Goal: Check status: Check status

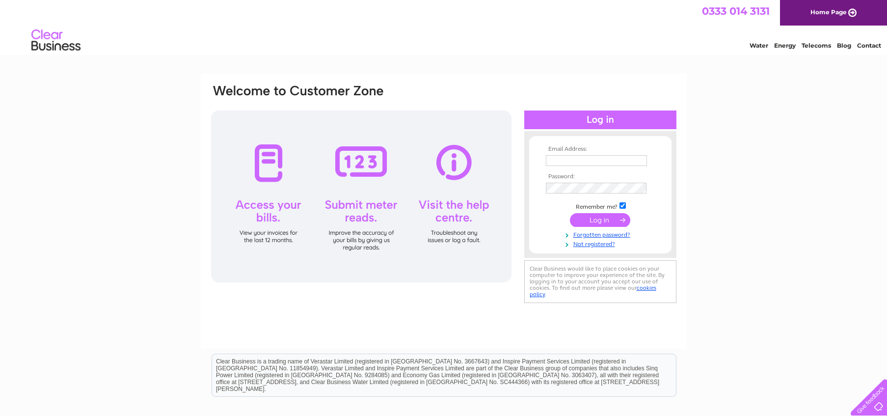
type input "ronstainthorpe47@gmail.com"
click at [269, 165] on div at bounding box center [361, 196] width 300 height 172
click at [618, 221] on input "submit" at bounding box center [600, 220] width 60 height 14
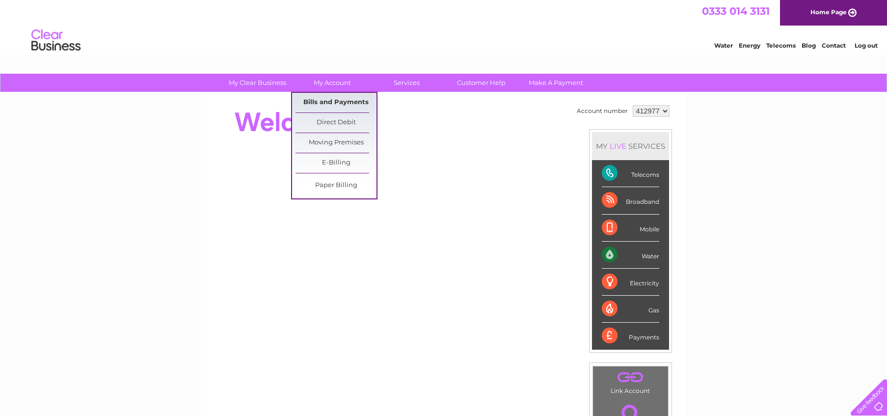
click at [343, 104] on link "Bills and Payments" at bounding box center [336, 103] width 81 height 20
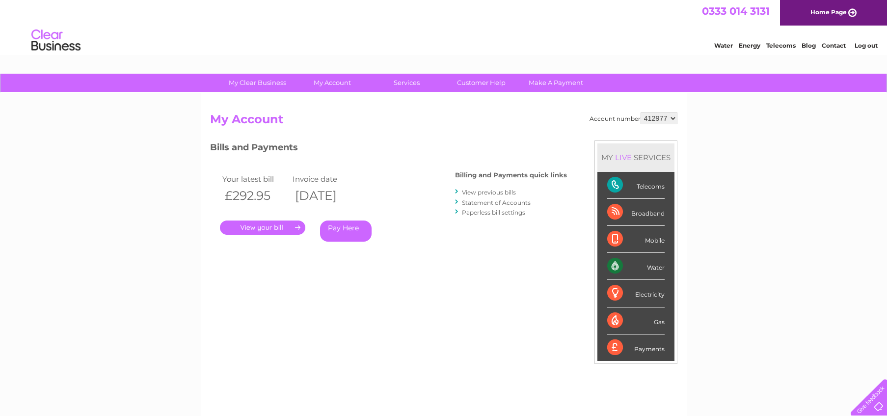
click at [281, 229] on link "." at bounding box center [262, 227] width 85 height 14
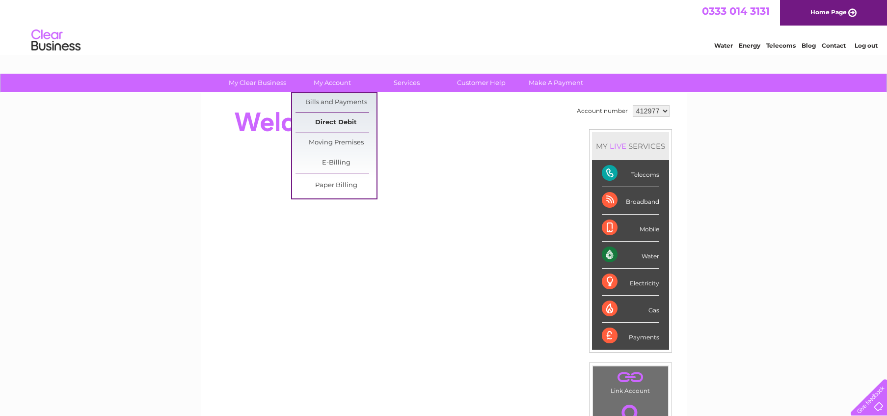
click at [347, 124] on link "Direct Debit" at bounding box center [336, 123] width 81 height 20
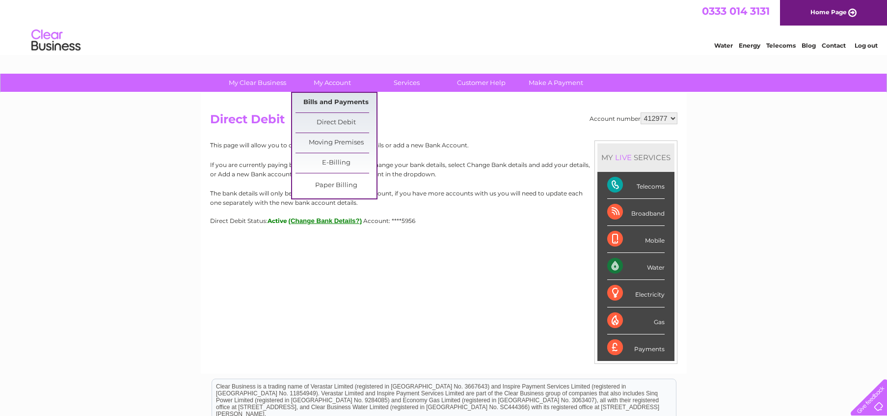
click at [337, 99] on link "Bills and Payments" at bounding box center [336, 103] width 81 height 20
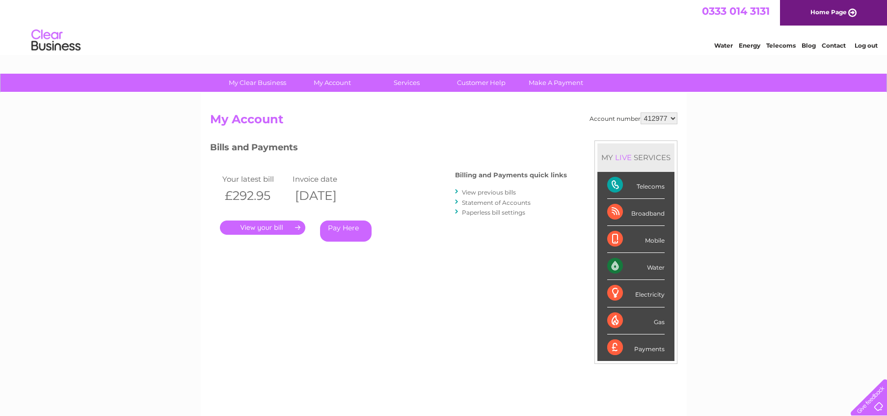
click at [490, 192] on link "View previous bills" at bounding box center [489, 192] width 54 height 7
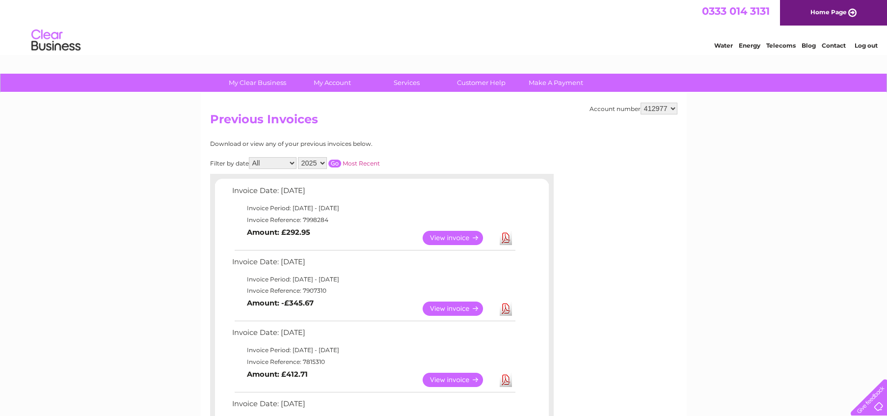
click at [454, 238] on link "View" at bounding box center [459, 238] width 72 height 14
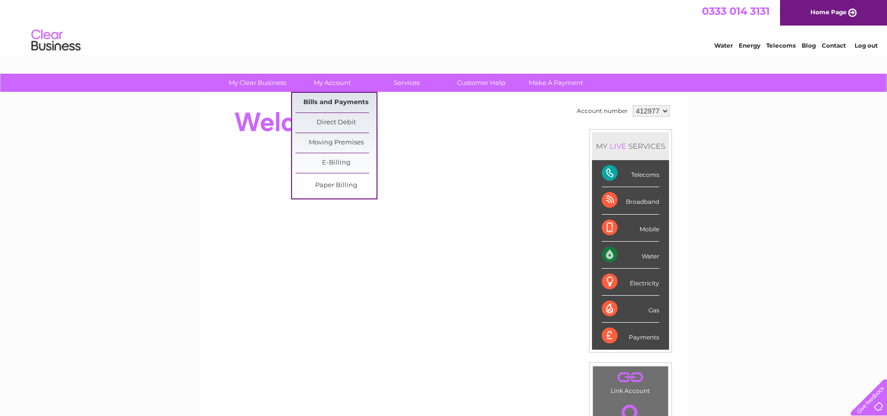
click at [342, 103] on link "Bills and Payments" at bounding box center [336, 103] width 81 height 20
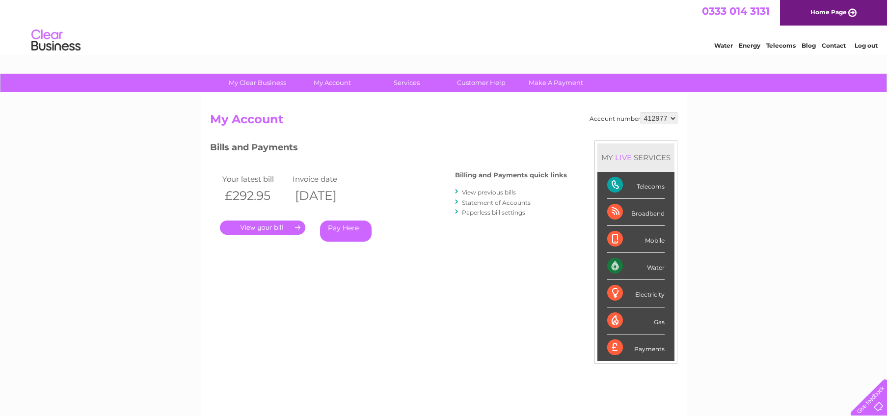
click at [503, 203] on link "Statement of Accounts" at bounding box center [496, 202] width 69 height 7
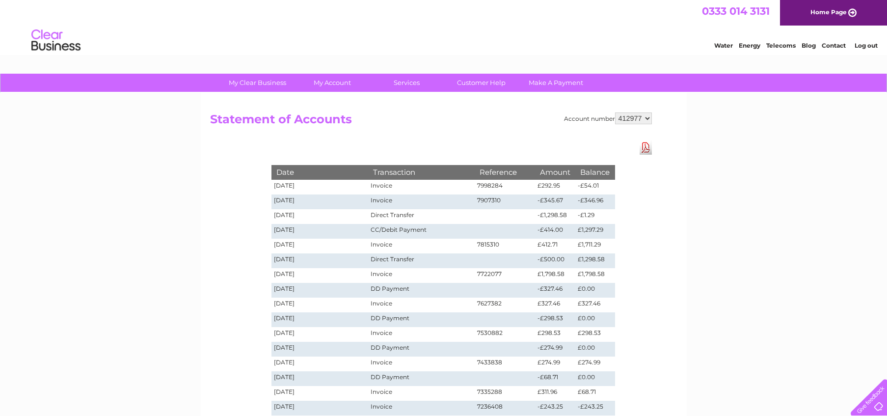
click at [430, 202] on td "Invoice" at bounding box center [421, 201] width 106 height 15
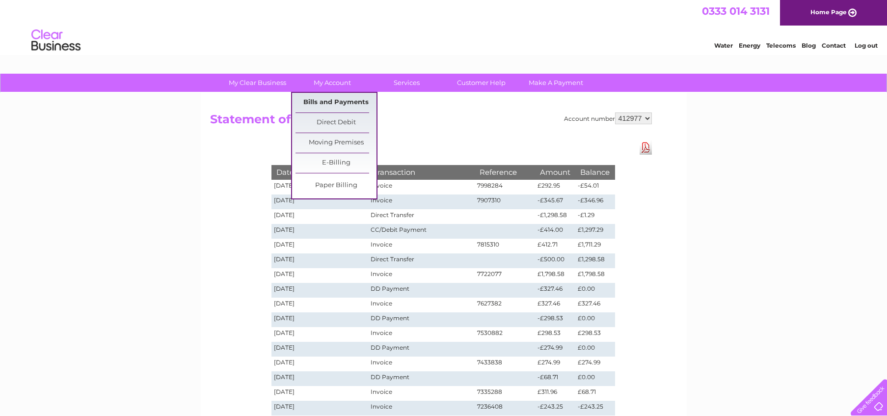
click at [340, 103] on link "Bills and Payments" at bounding box center [336, 103] width 81 height 20
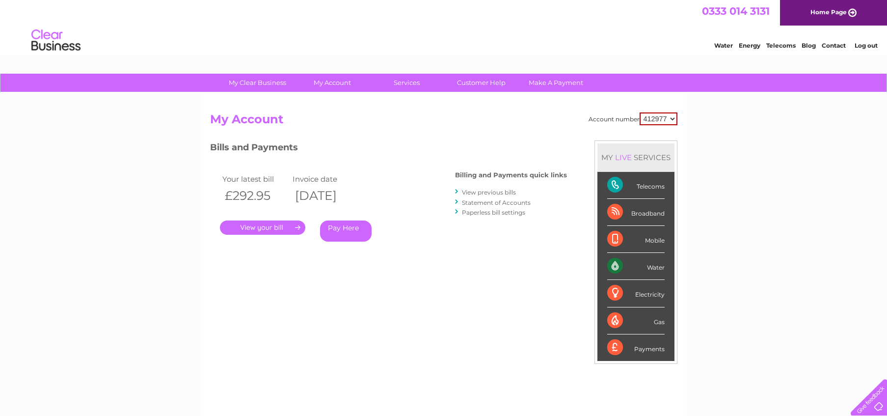
click at [491, 191] on link "View previous bills" at bounding box center [489, 192] width 54 height 7
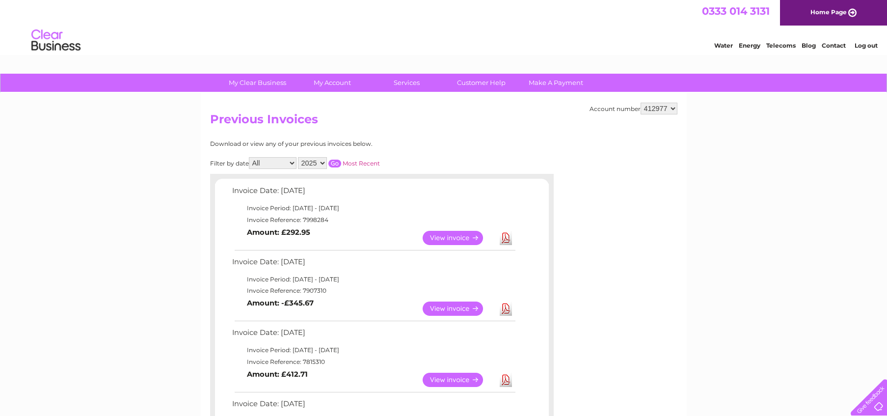
click at [477, 309] on link "View" at bounding box center [459, 308] width 72 height 14
